Goal: Complete application form

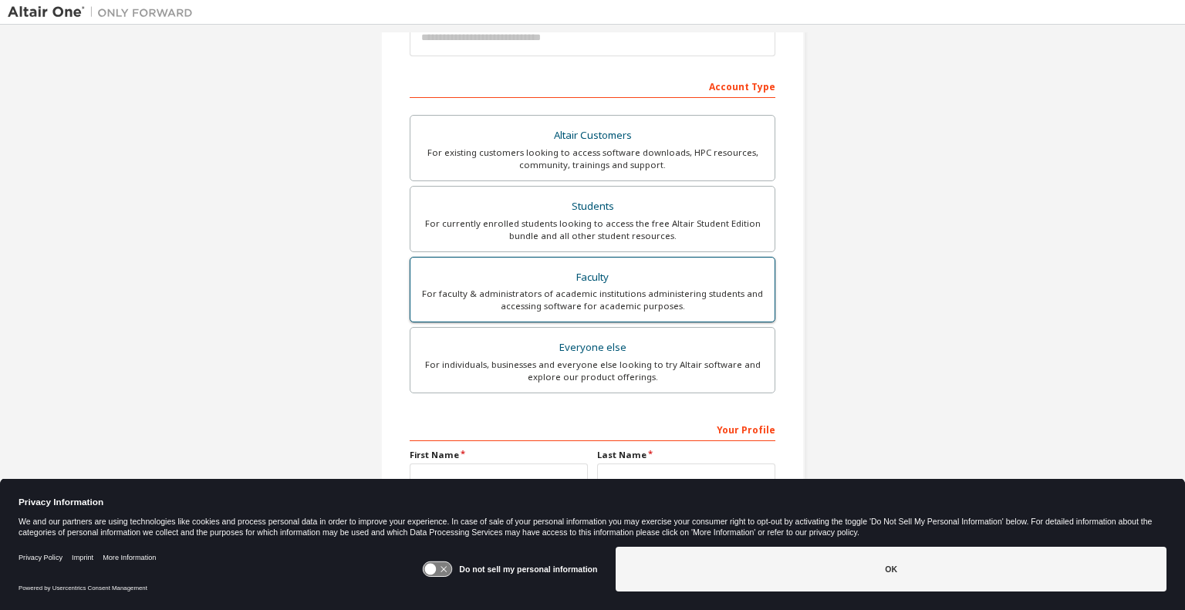
scroll to position [154, 0]
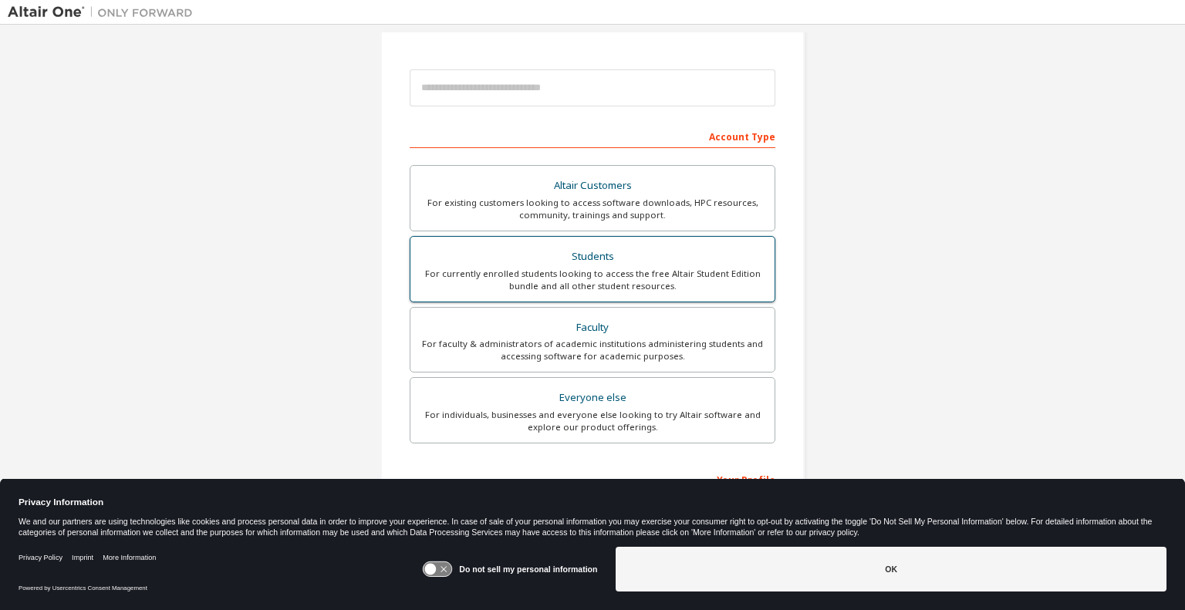
click at [651, 277] on div "For currently enrolled students looking to access the free Altair Student Editi…" at bounding box center [593, 280] width 346 height 25
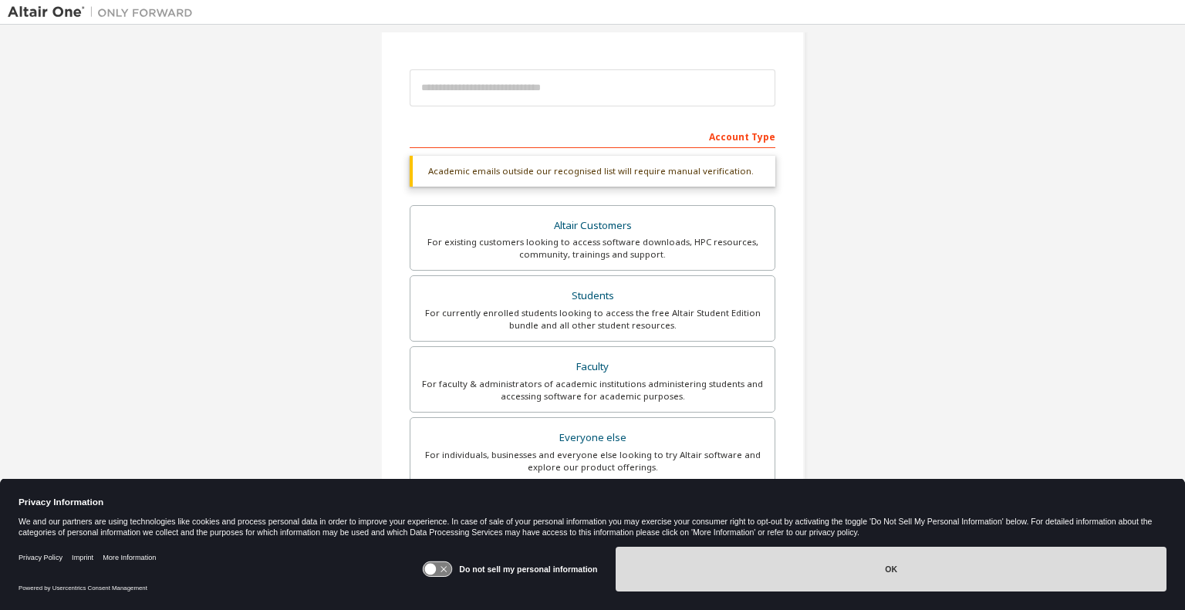
click at [824, 561] on button "OK" at bounding box center [890, 569] width 551 height 45
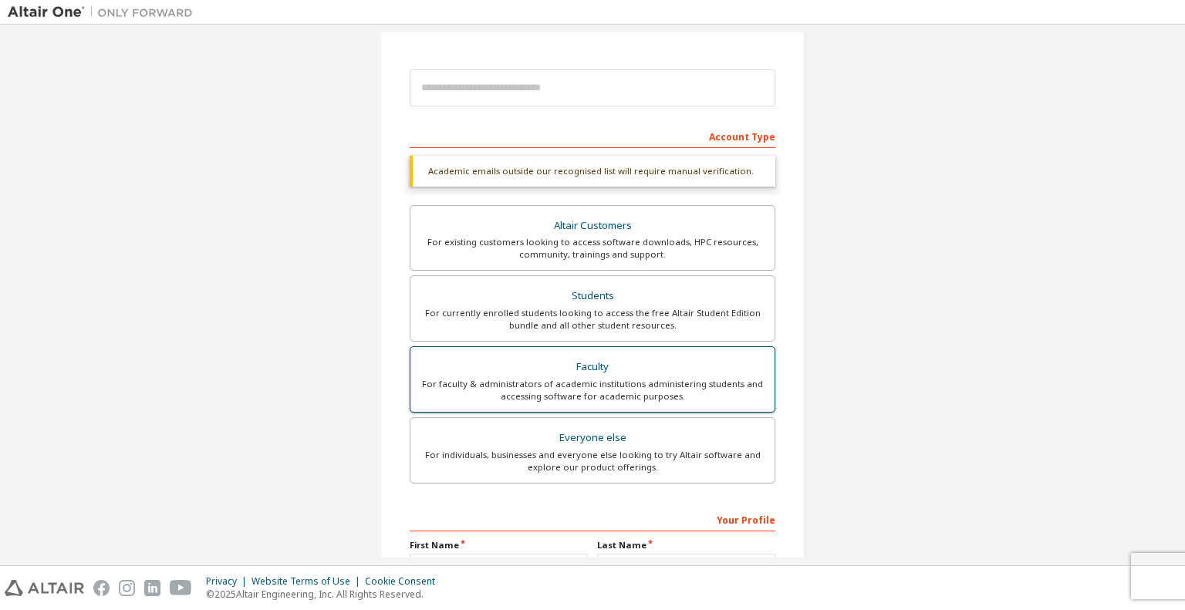
click at [610, 373] on div "Faculty" at bounding box center [593, 367] width 346 height 22
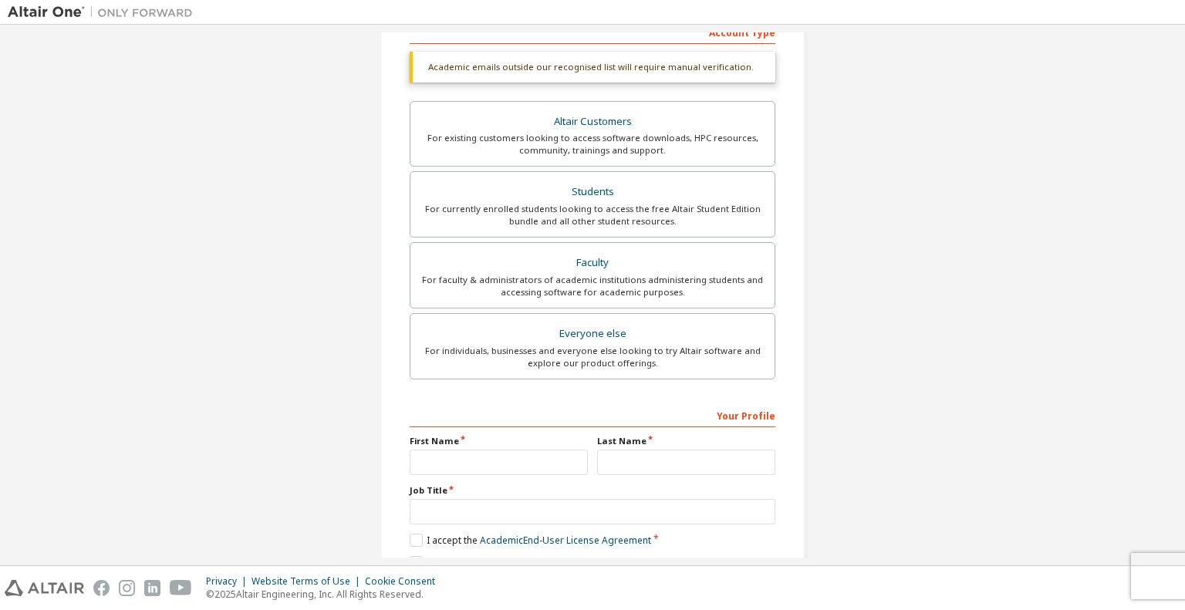
scroll to position [329, 0]
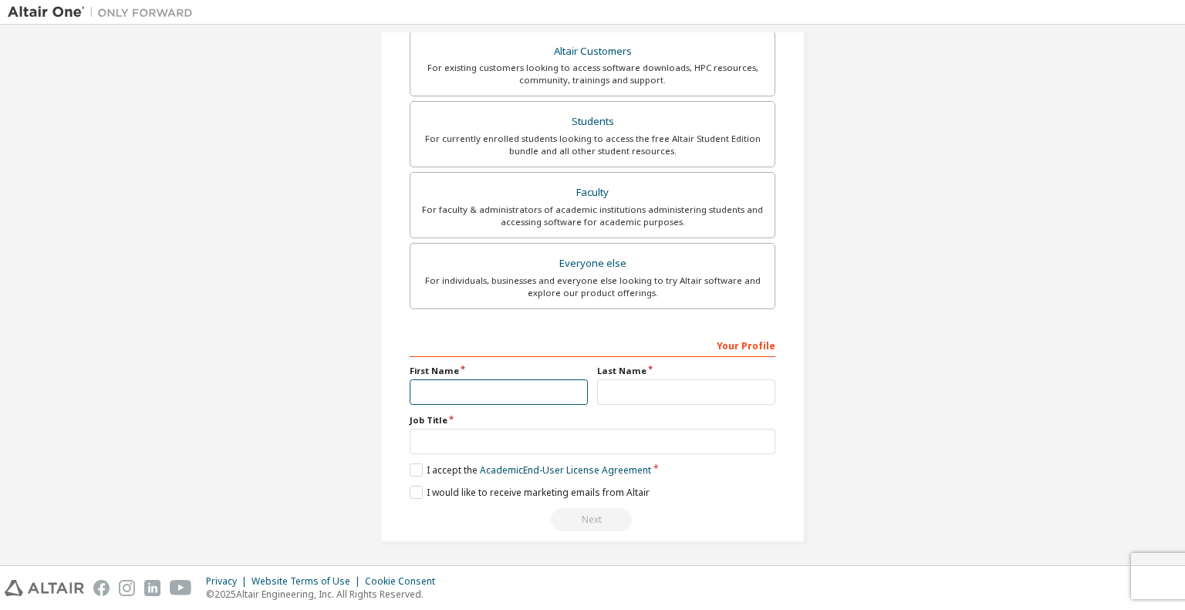
click at [530, 381] on input "text" at bounding box center [499, 391] width 178 height 25
type input "****"
type input "**********"
type input "*******"
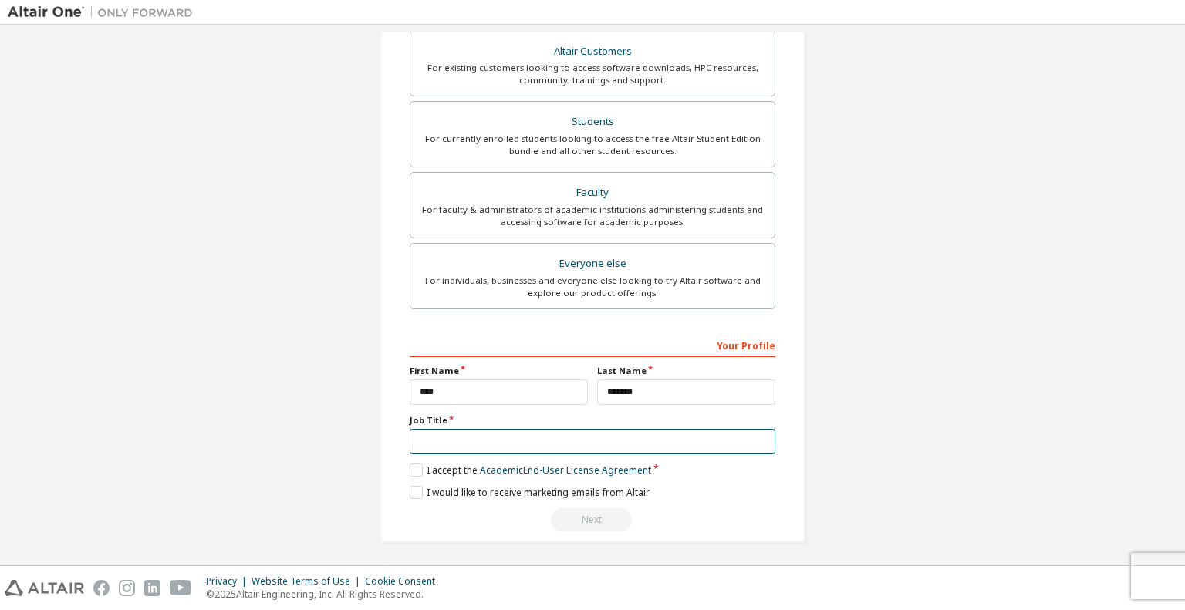
click at [523, 443] on input "text" at bounding box center [593, 441] width 366 height 25
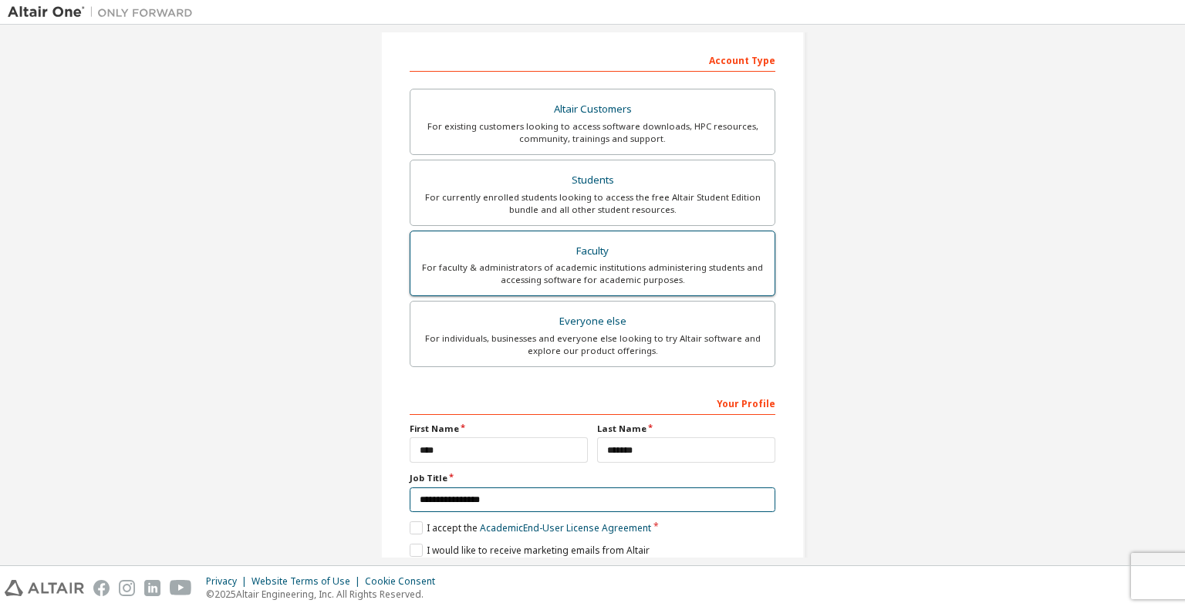
scroll to position [289, 0]
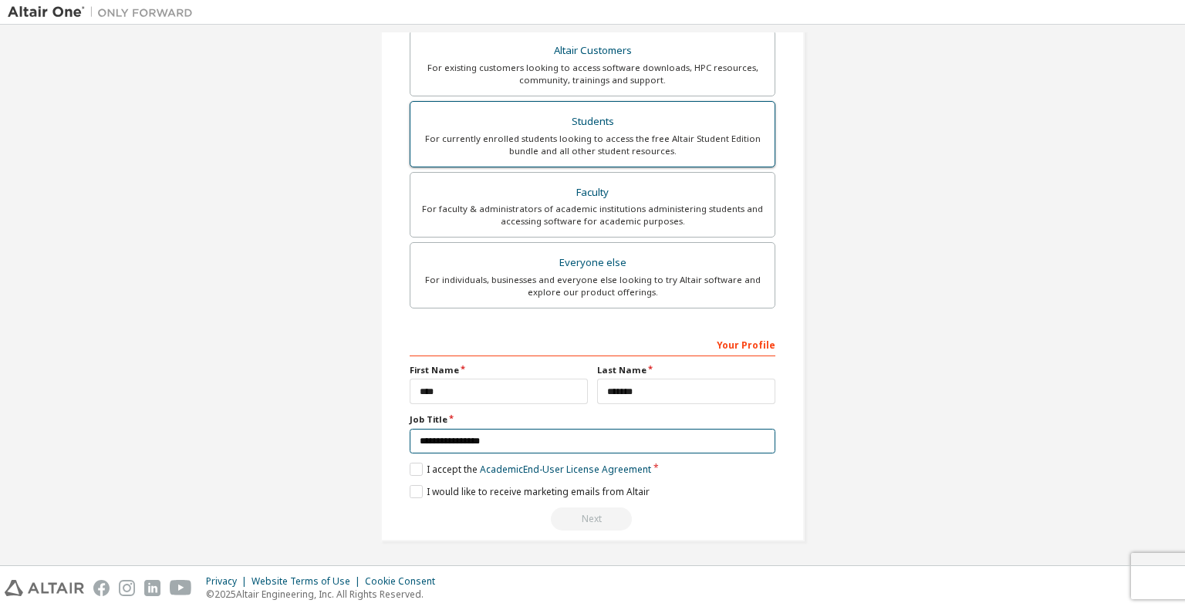
type input "**********"
click at [572, 133] on div "For currently enrolled students looking to access the free Altair Student Editi…" at bounding box center [593, 145] width 346 height 25
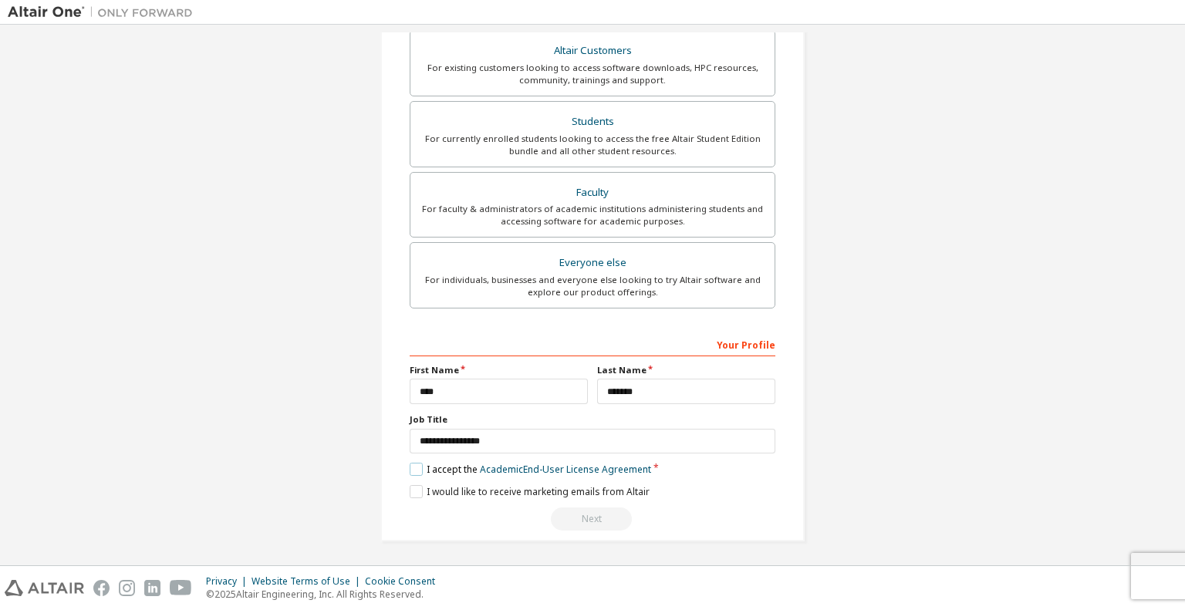
click at [416, 468] on label "I accept the Academic End-User License Agreement" at bounding box center [530, 469] width 241 height 13
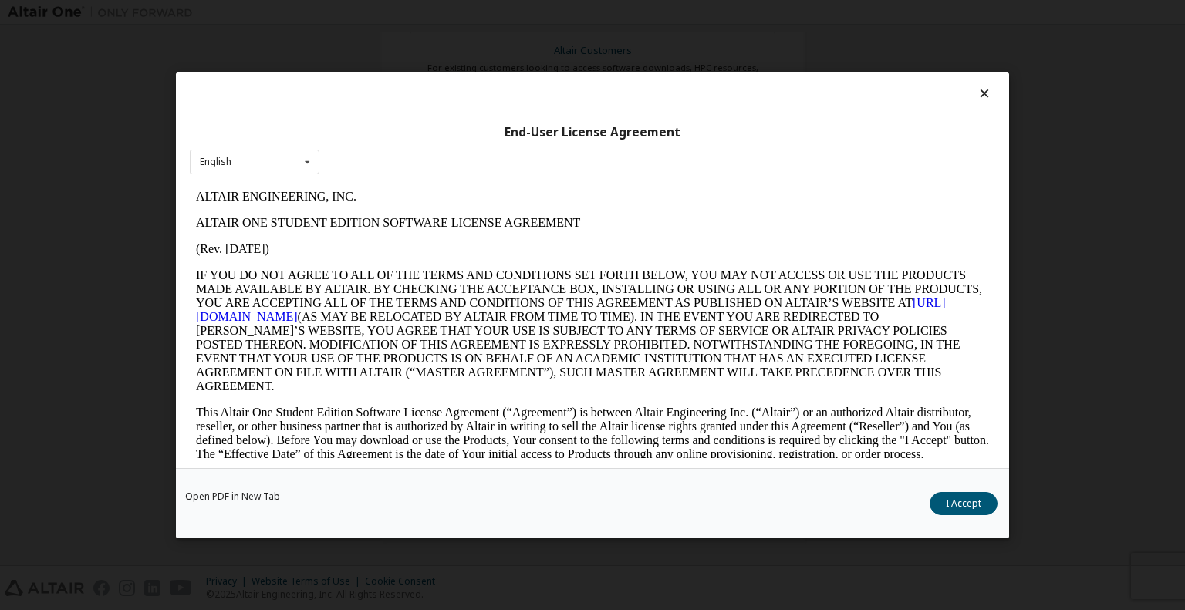
scroll to position [0, 0]
click at [957, 501] on button "I Accept" at bounding box center [963, 502] width 68 height 23
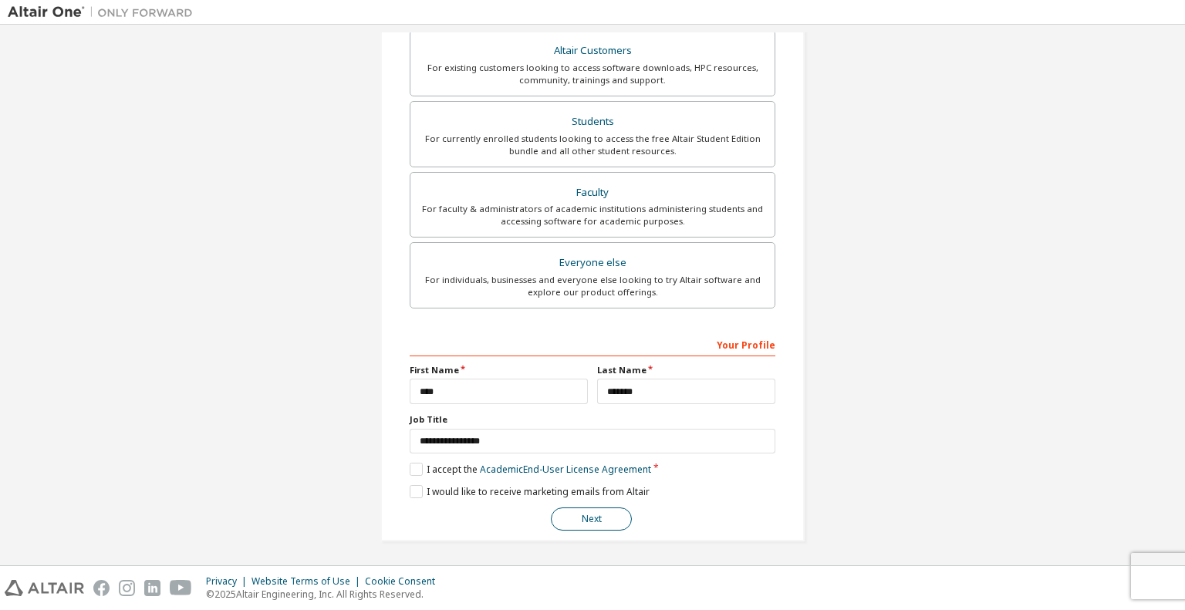
click at [575, 521] on button "Next" at bounding box center [591, 518] width 81 height 23
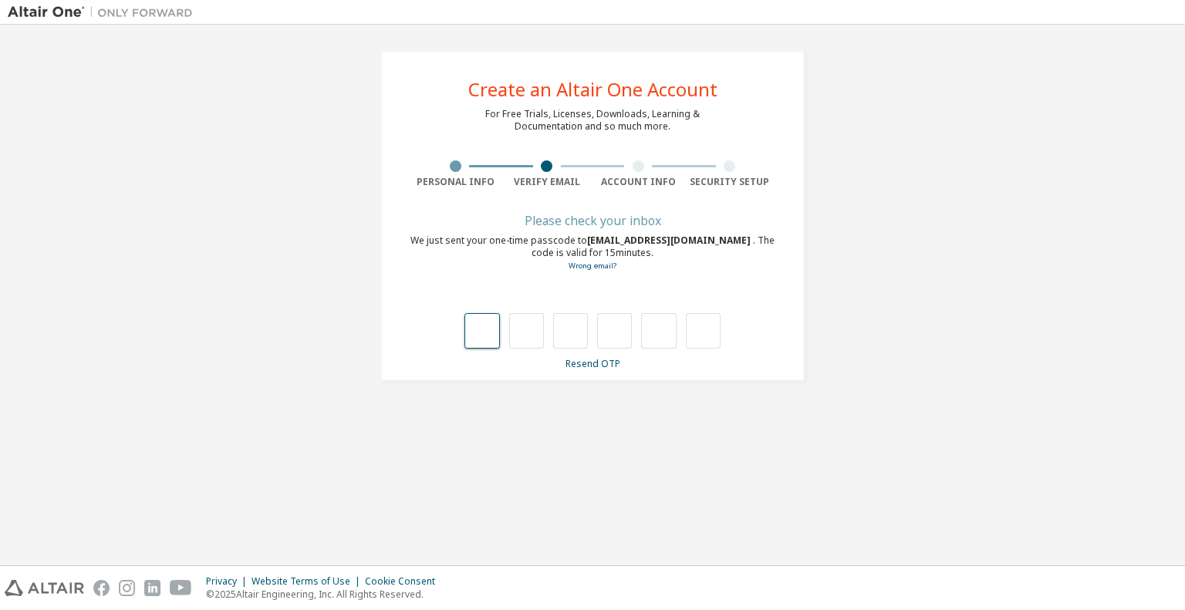
click at [474, 328] on input "text" at bounding box center [481, 330] width 35 height 35
type input "*"
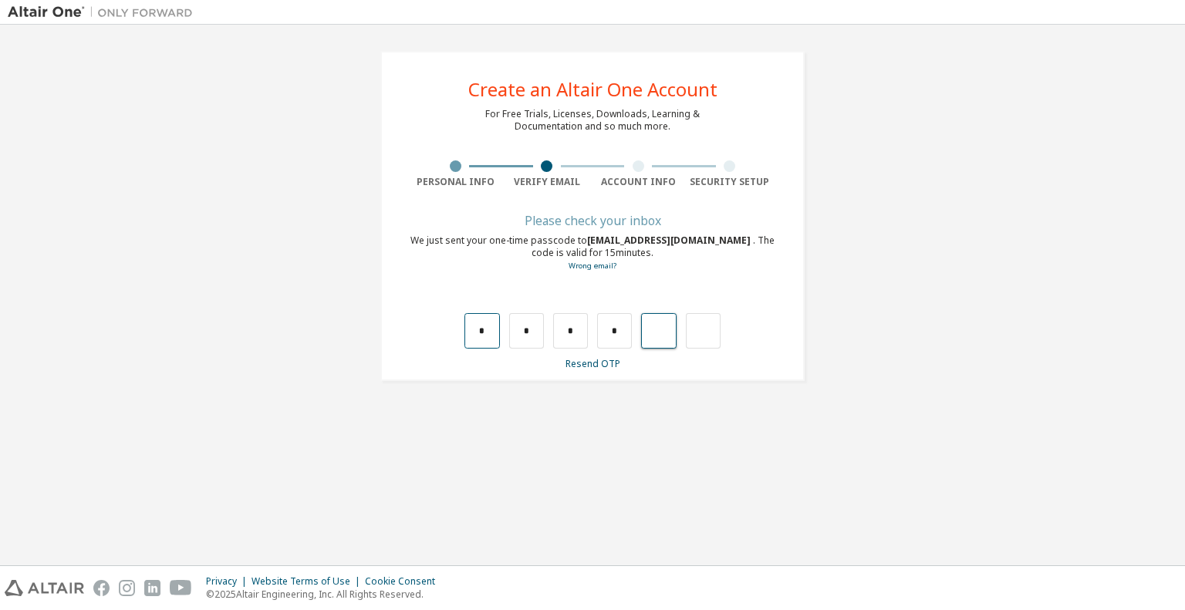
type input "*"
click at [474, 328] on input "text" at bounding box center [481, 330] width 35 height 35
type input "*"
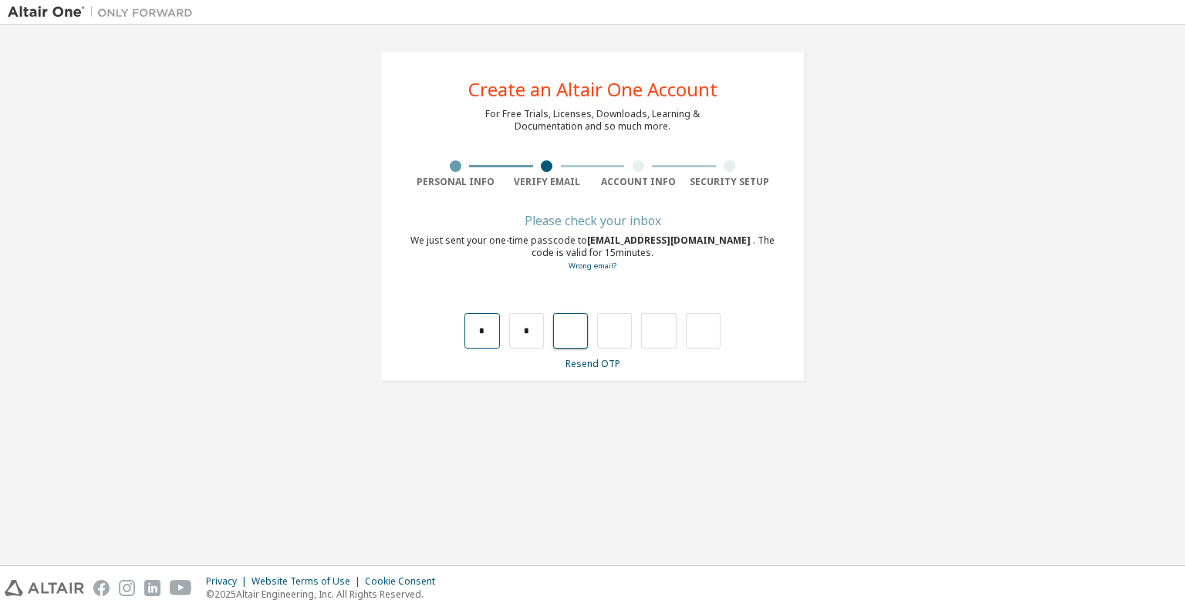
type input "*"
